Goal: Transaction & Acquisition: Download file/media

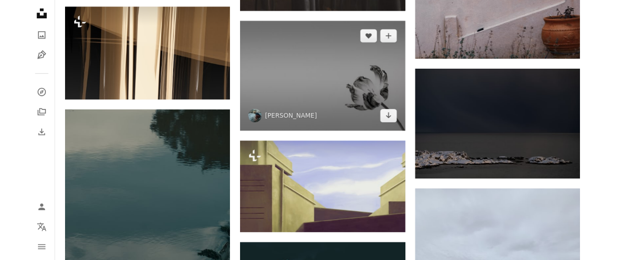
scroll to position [10011, 0]
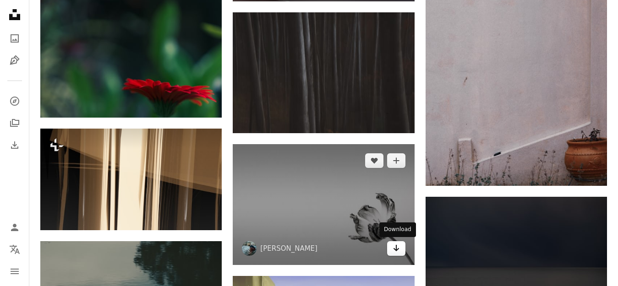
click at [399, 252] on icon "Arrow pointing down" at bounding box center [396, 248] width 7 height 11
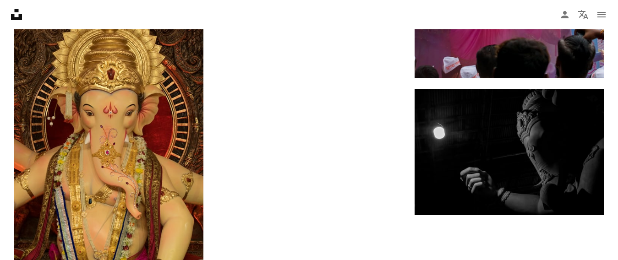
scroll to position [97, 0]
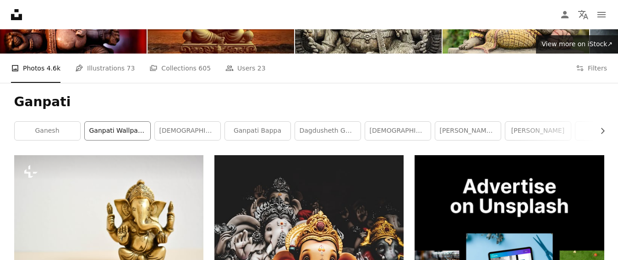
click at [110, 133] on link "ganpati wallpaper" at bounding box center [118, 131] width 66 height 18
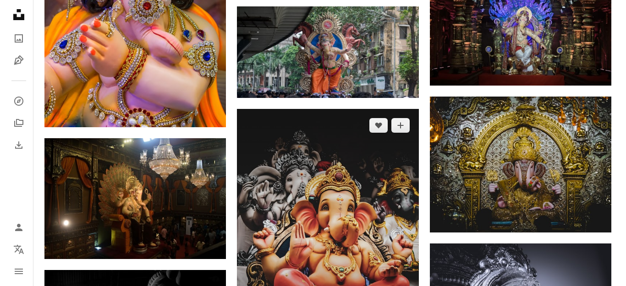
scroll to position [550, 0]
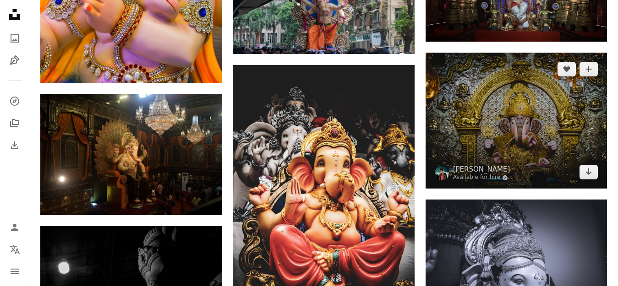
click at [565, 83] on img at bounding box center [516, 121] width 181 height 136
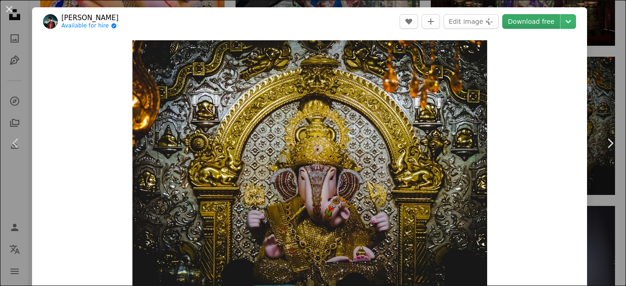
click at [523, 22] on link "Download free" at bounding box center [531, 21] width 58 height 15
